Goal: Task Accomplishment & Management: Use online tool/utility

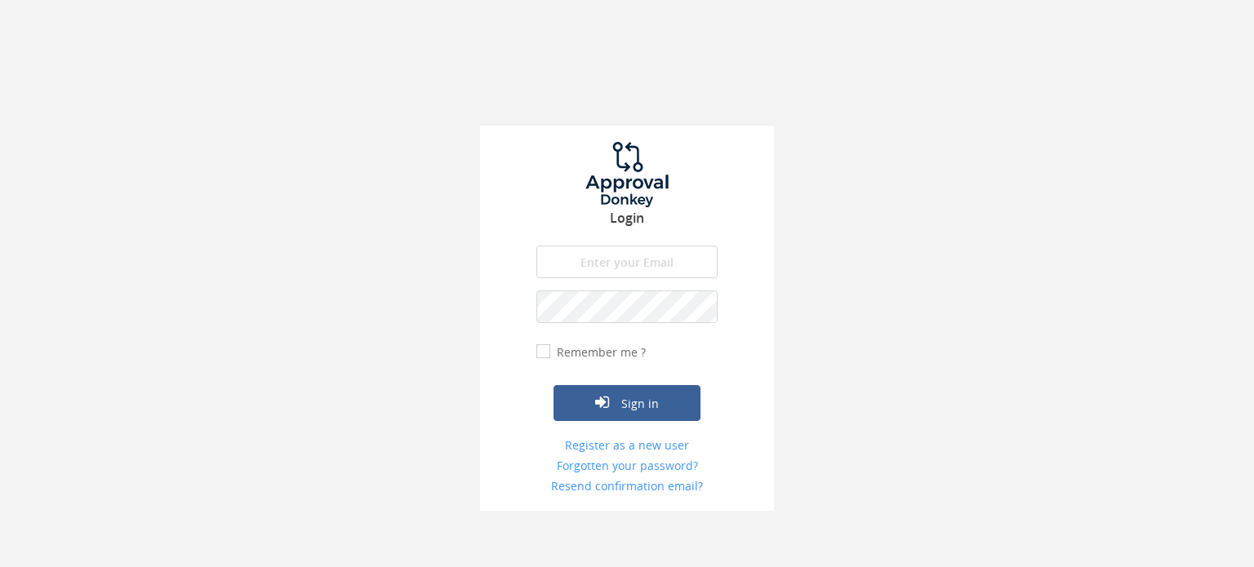
type input "[PERSON_NAME][EMAIL_ADDRESS][PERSON_NAME][DOMAIN_NAME]"
click at [545, 355] on input "Remember me ?" at bounding box center [541, 352] width 11 height 11
checkbox input "true"
click at [604, 413] on button "Sign in" at bounding box center [626, 403] width 147 height 36
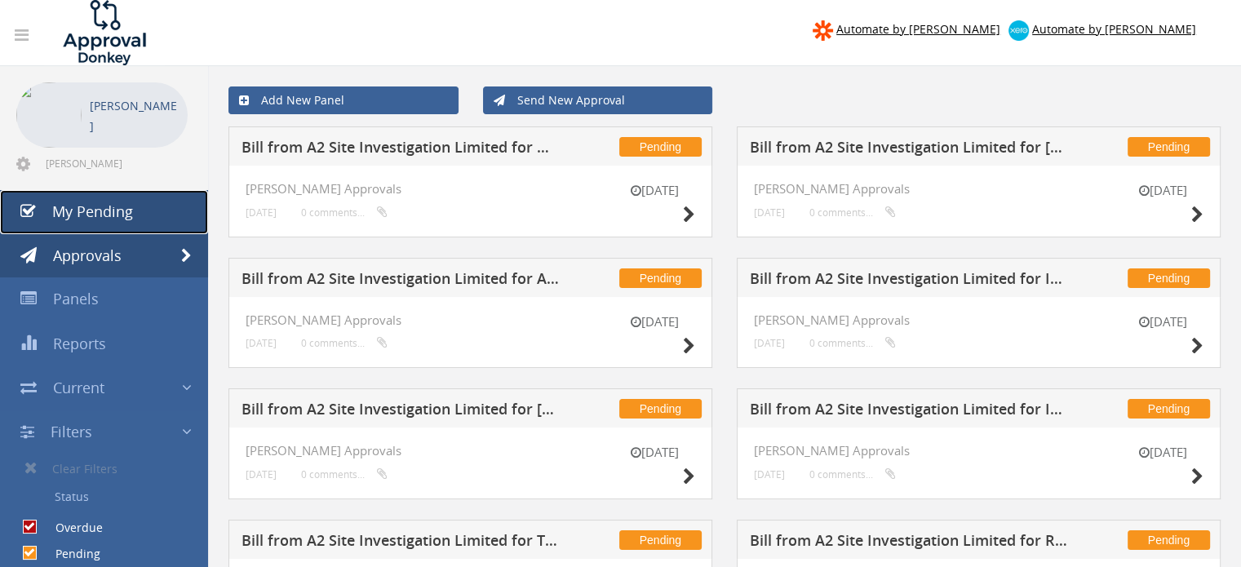
click at [72, 207] on span "My Pending" at bounding box center [92, 212] width 81 height 20
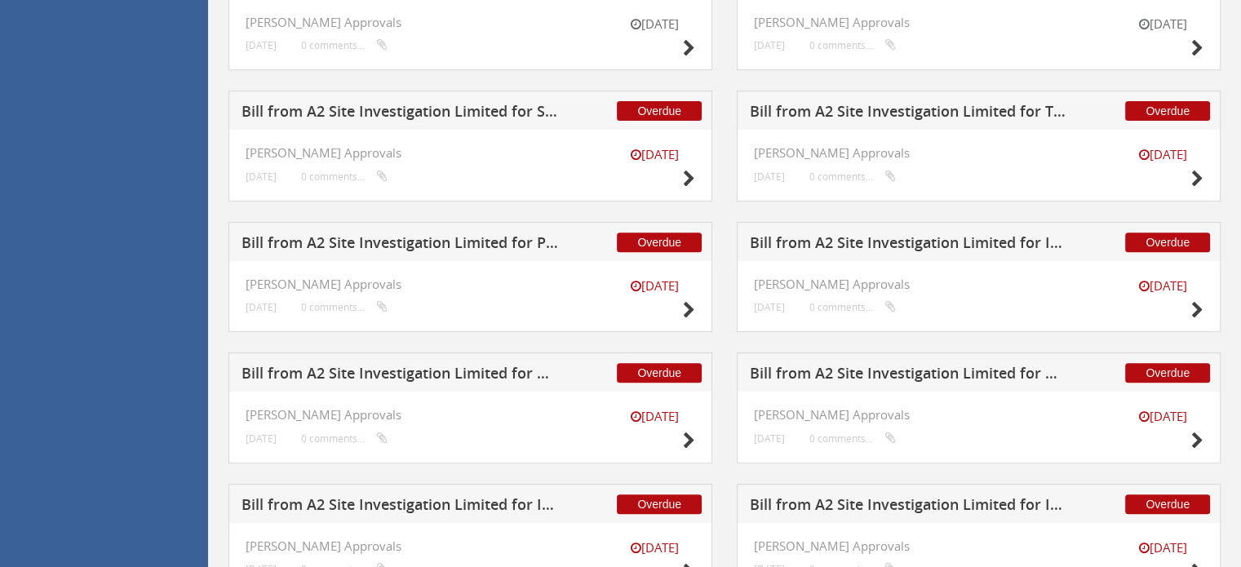
scroll to position [490, 0]
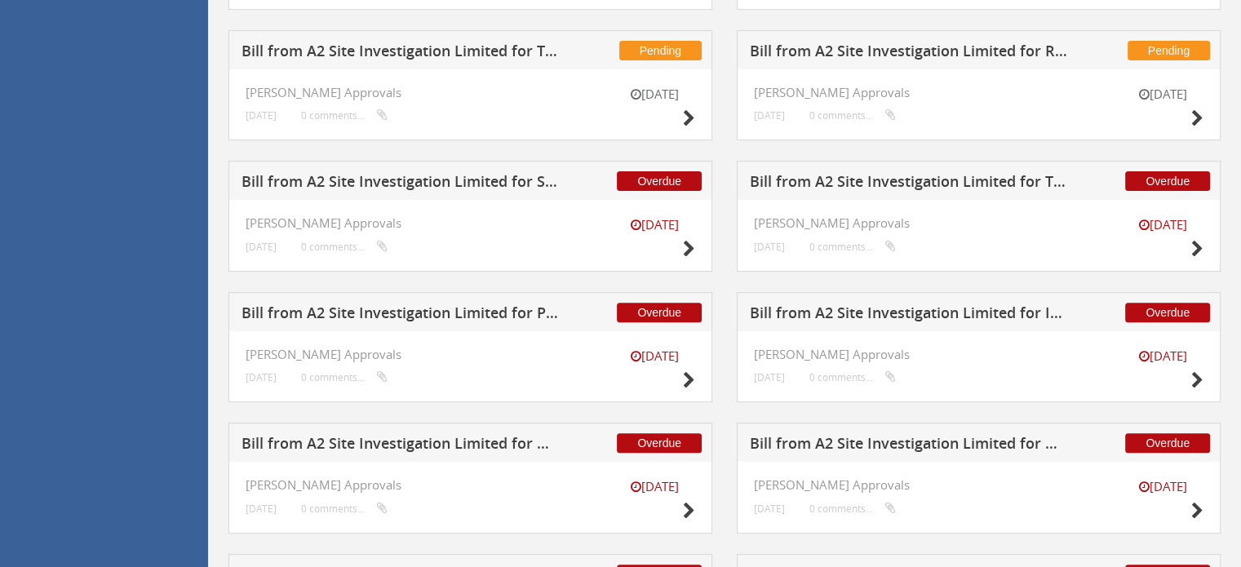
drag, startPoint x: 685, startPoint y: 250, endPoint x: 173, endPoint y: 211, distance: 513.3
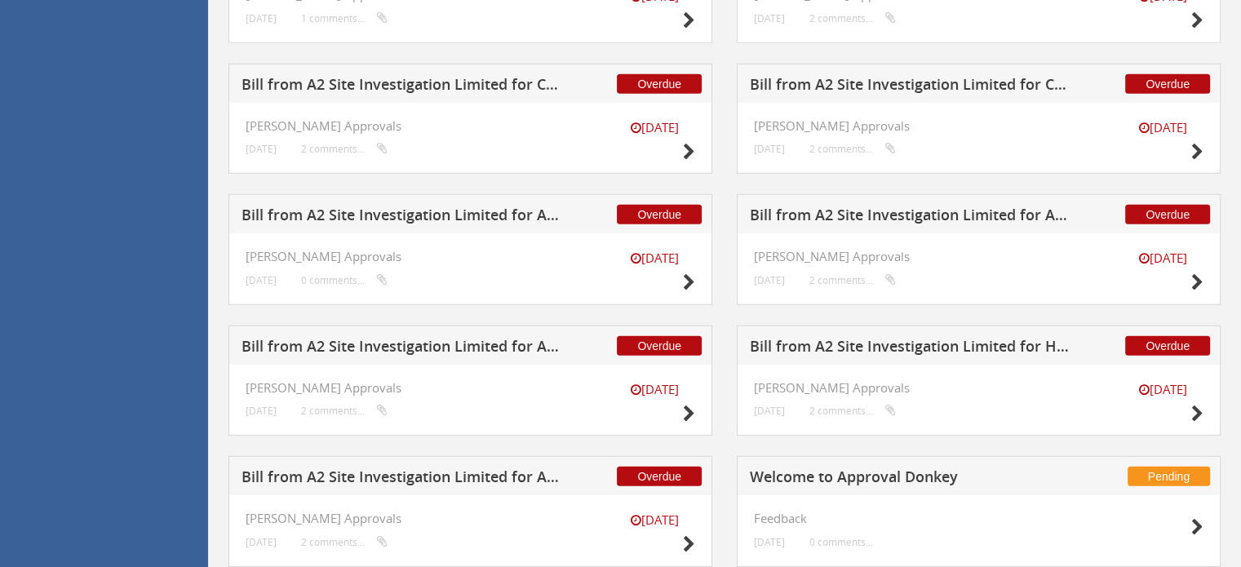
scroll to position [4432, 0]
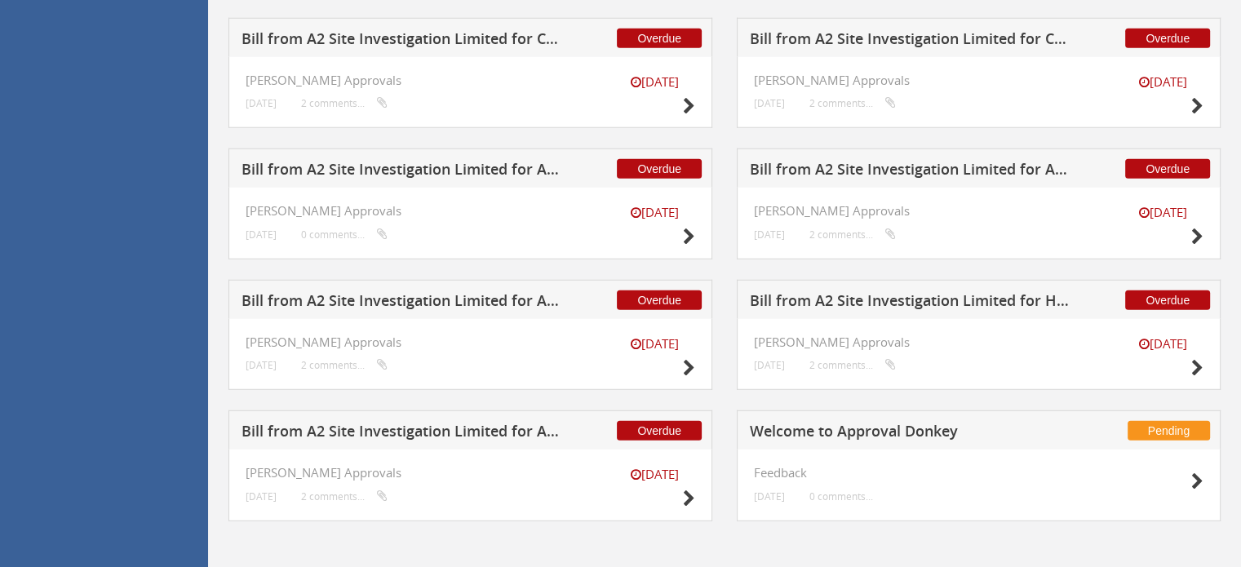
drag, startPoint x: 451, startPoint y: 423, endPoint x: 495, endPoint y: 473, distance: 66.5
click at [496, 495] on div "17 Apr JAS Approvals 5 months ago 2 comments..." at bounding box center [471, 485] width 450 height 38
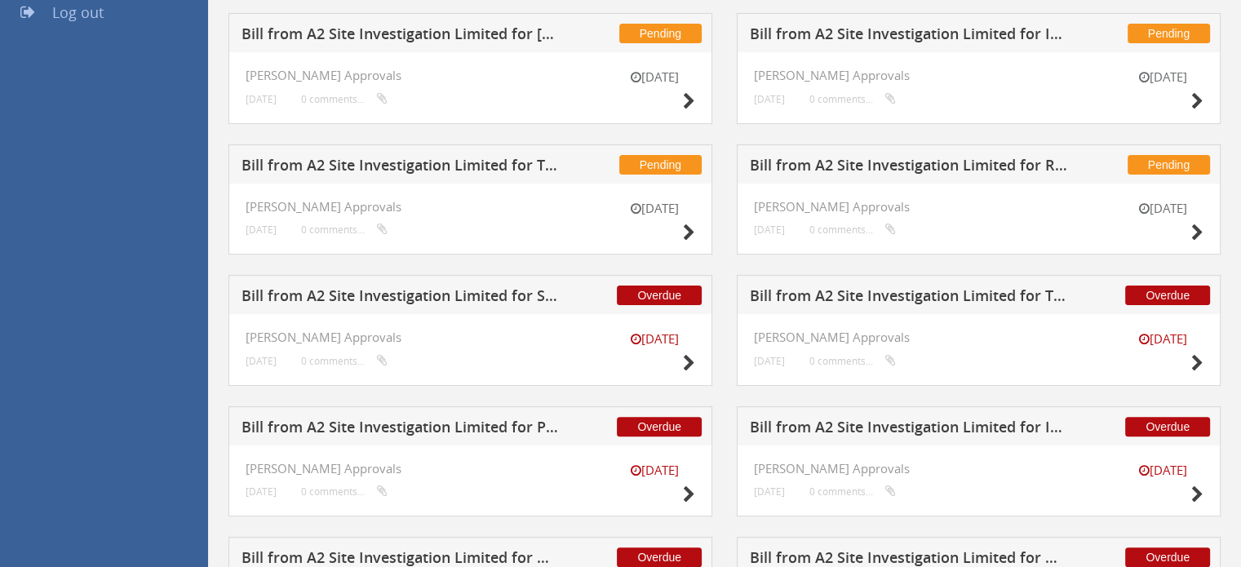
scroll to position [351, 0]
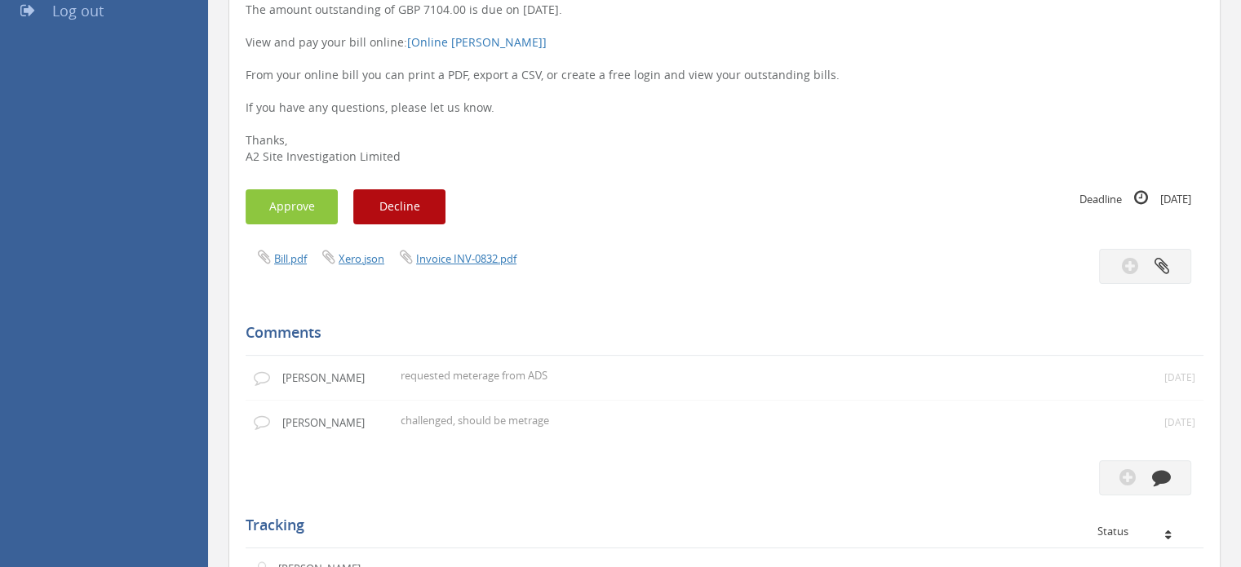
scroll to position [408, 0]
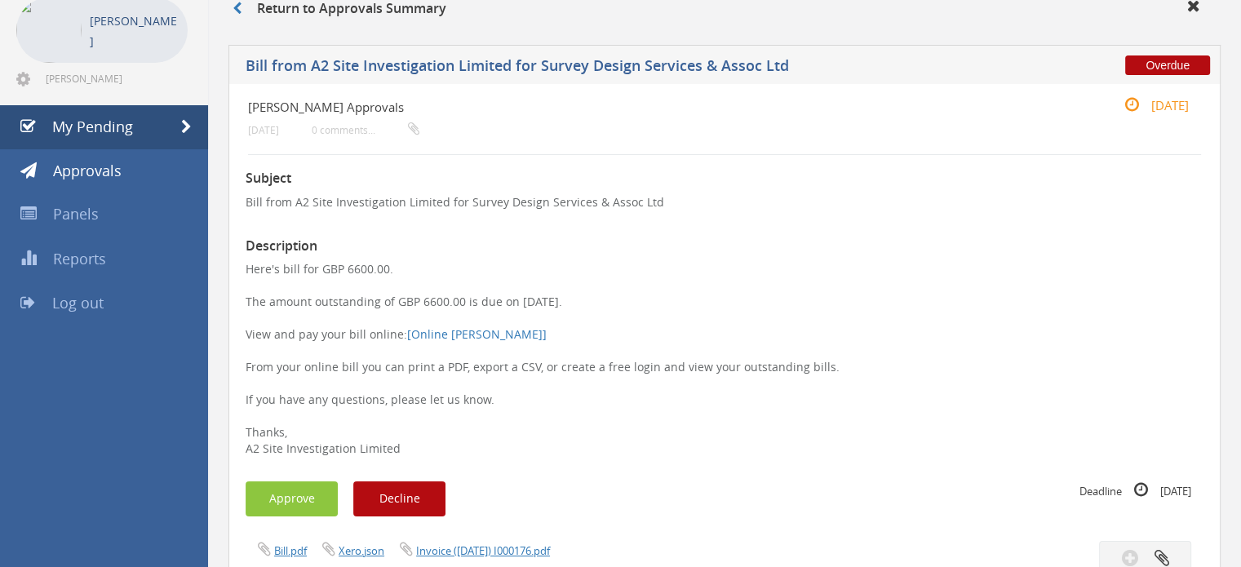
scroll to position [163, 0]
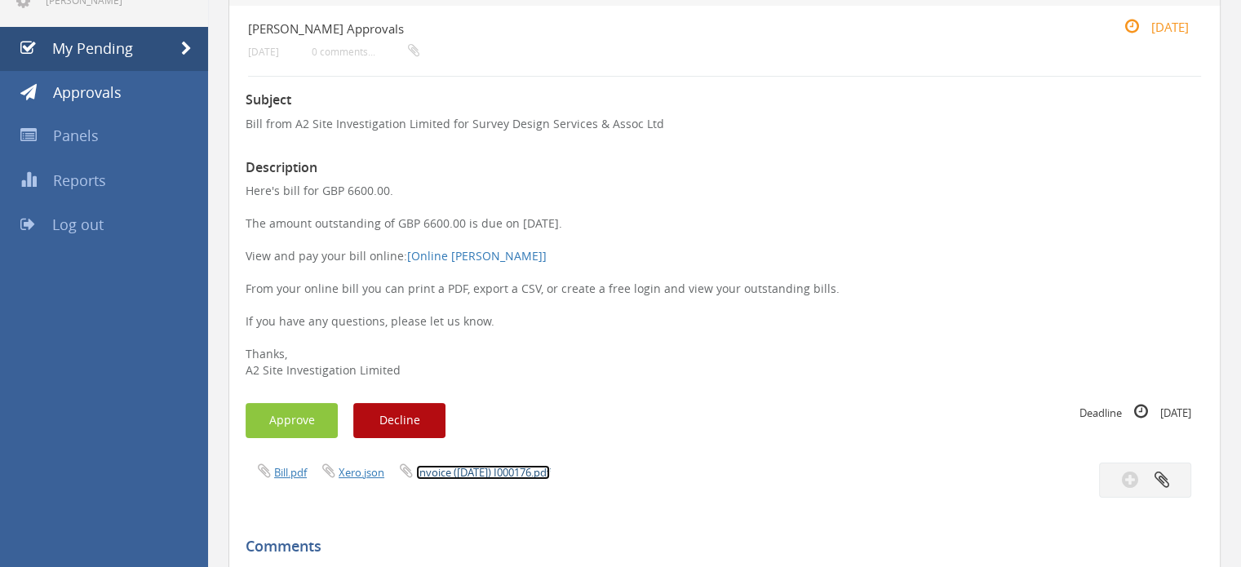
click at [504, 471] on link "Invoice ([DATE]) I000176.pdf" at bounding box center [483, 472] width 134 height 15
click at [293, 412] on button "Approve" at bounding box center [292, 420] width 92 height 35
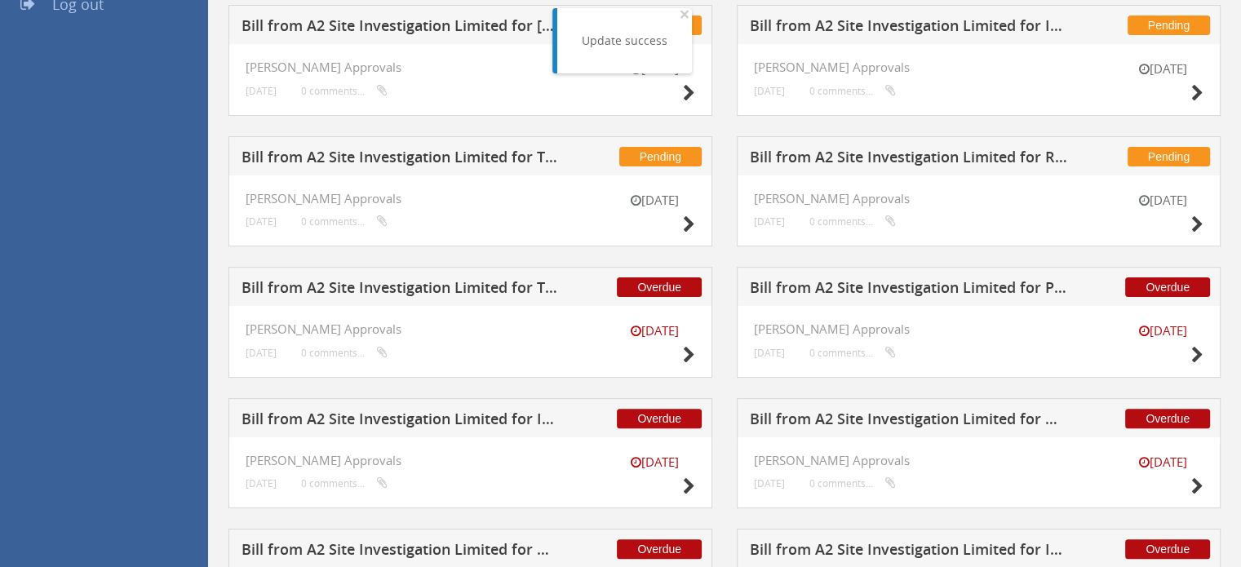
scroll to position [408, 0]
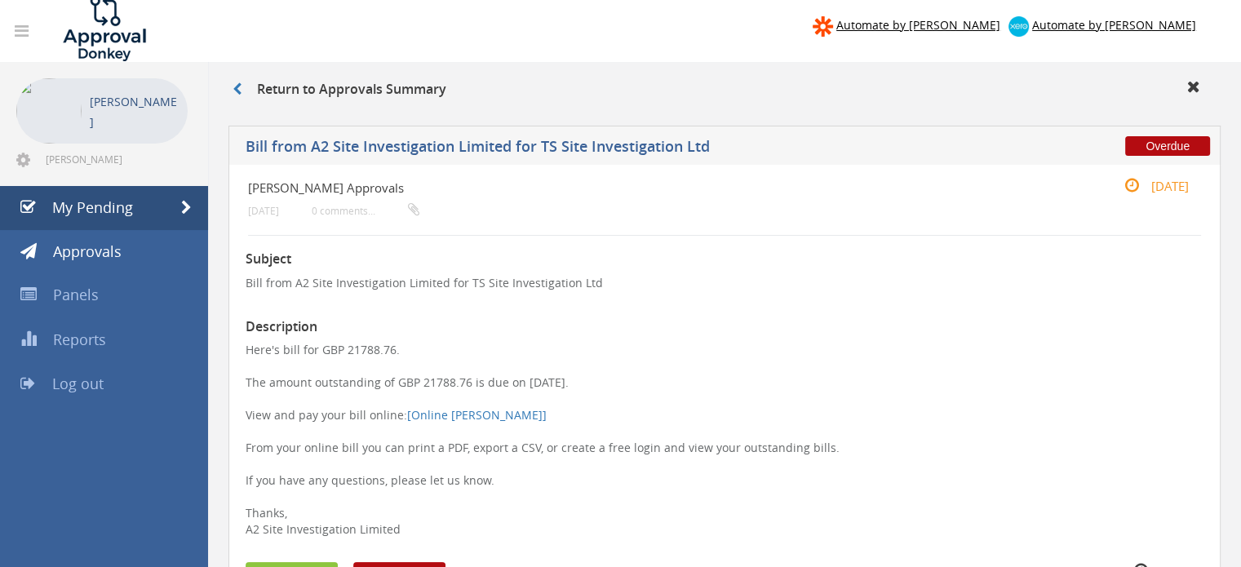
scroll to position [245, 0]
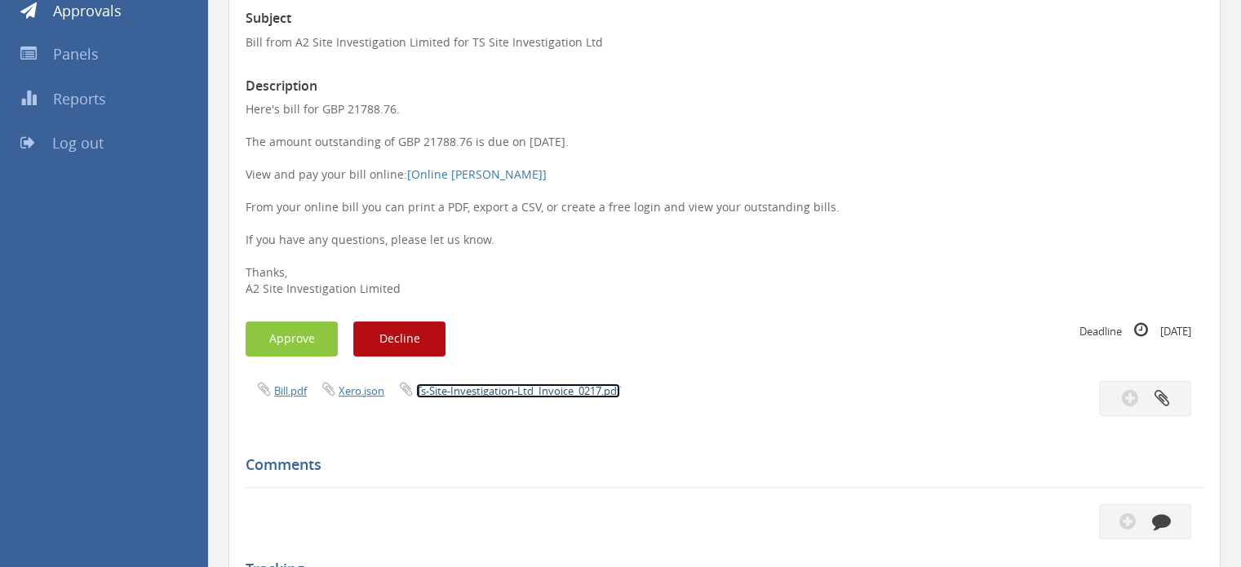
click at [501, 391] on link "Ts-Site-Investigation-Ltd_Invoice_0217.pdf" at bounding box center [518, 391] width 204 height 15
